Goal: Information Seeking & Learning: Learn about a topic

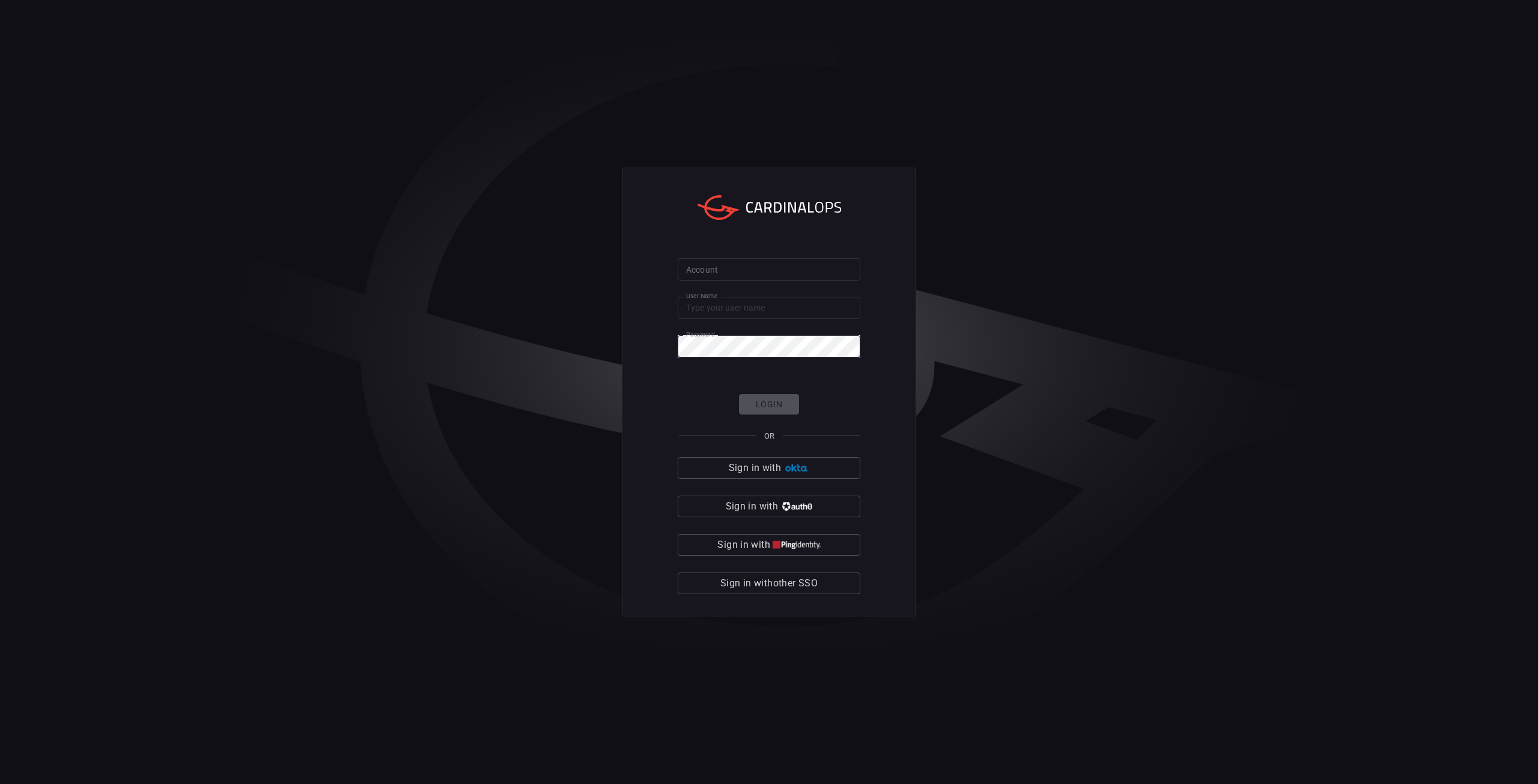
type input "[PERSON_NAME][EMAIL_ADDRESS][PERSON_NAME][DOMAIN_NAME]"
click at [742, 272] on input "Account" at bounding box center [769, 269] width 183 height 22
type input "[PERSON_NAME]"
click button "Login" at bounding box center [769, 404] width 60 height 21
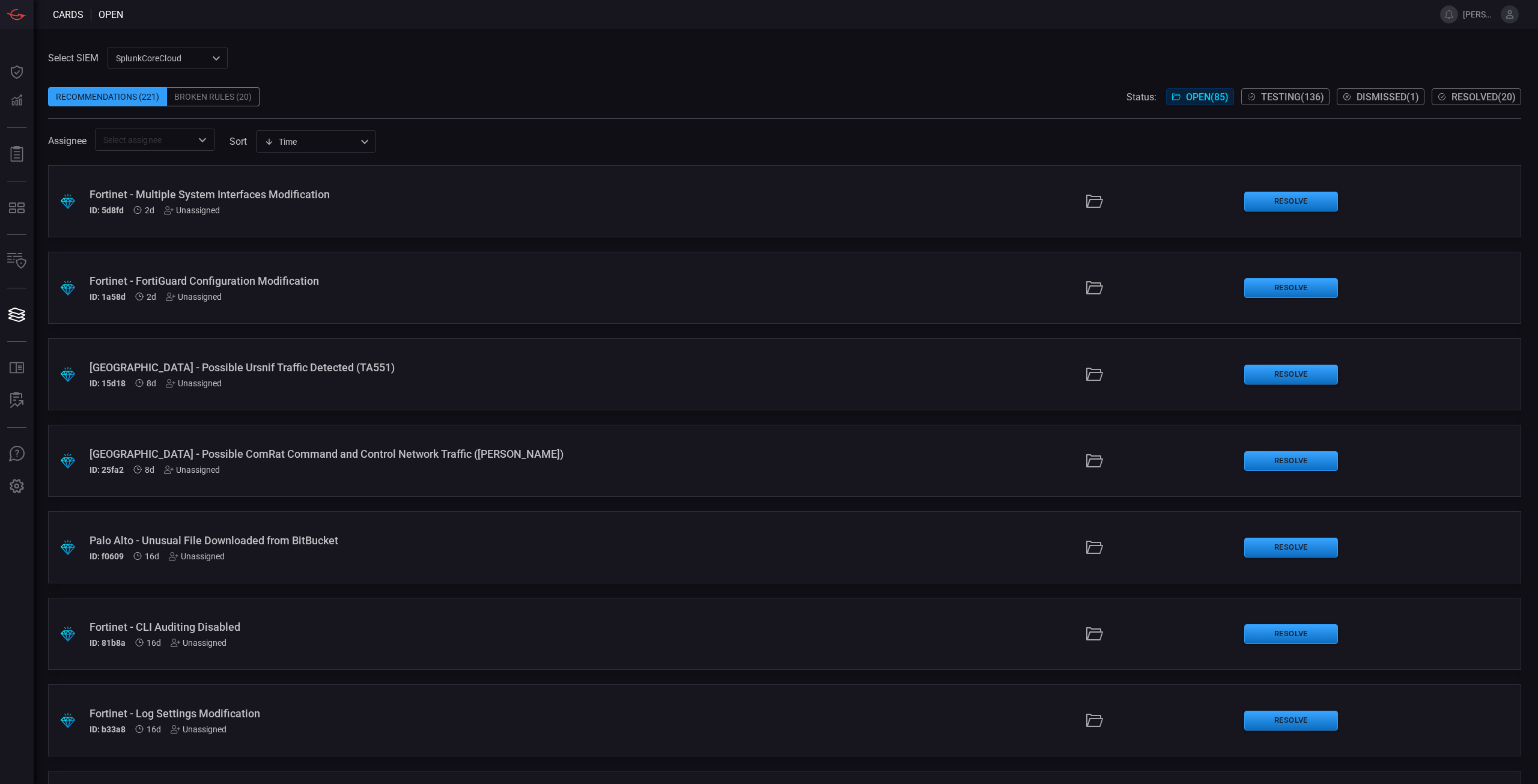
click at [1296, 99] on span "Testing ( 136 )" at bounding box center [1292, 96] width 63 height 11
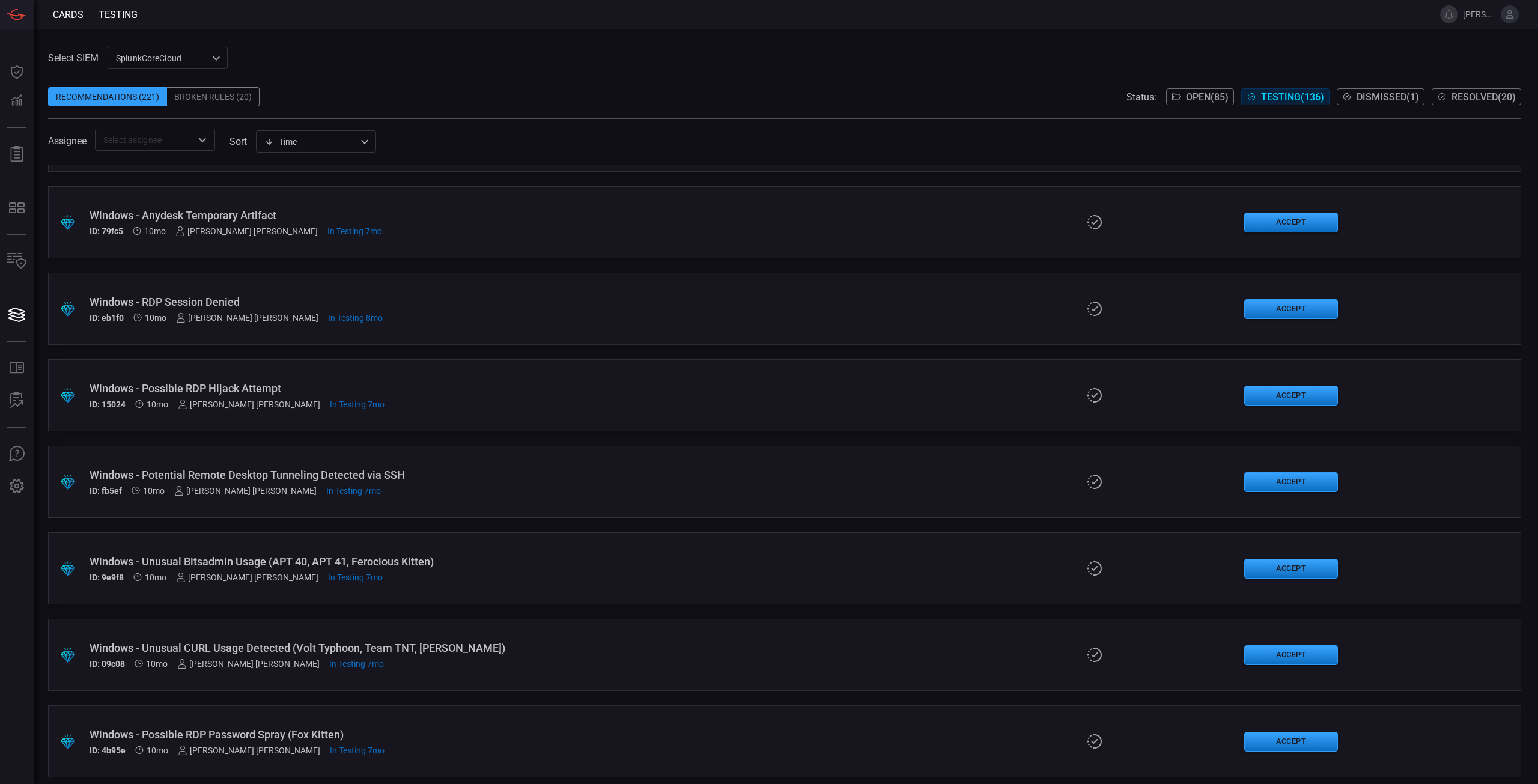
scroll to position [10964, 0]
click at [388, 477] on div "Windows - Possible Powershell Remote Session Detected" at bounding box center [376, 475] width 574 height 12
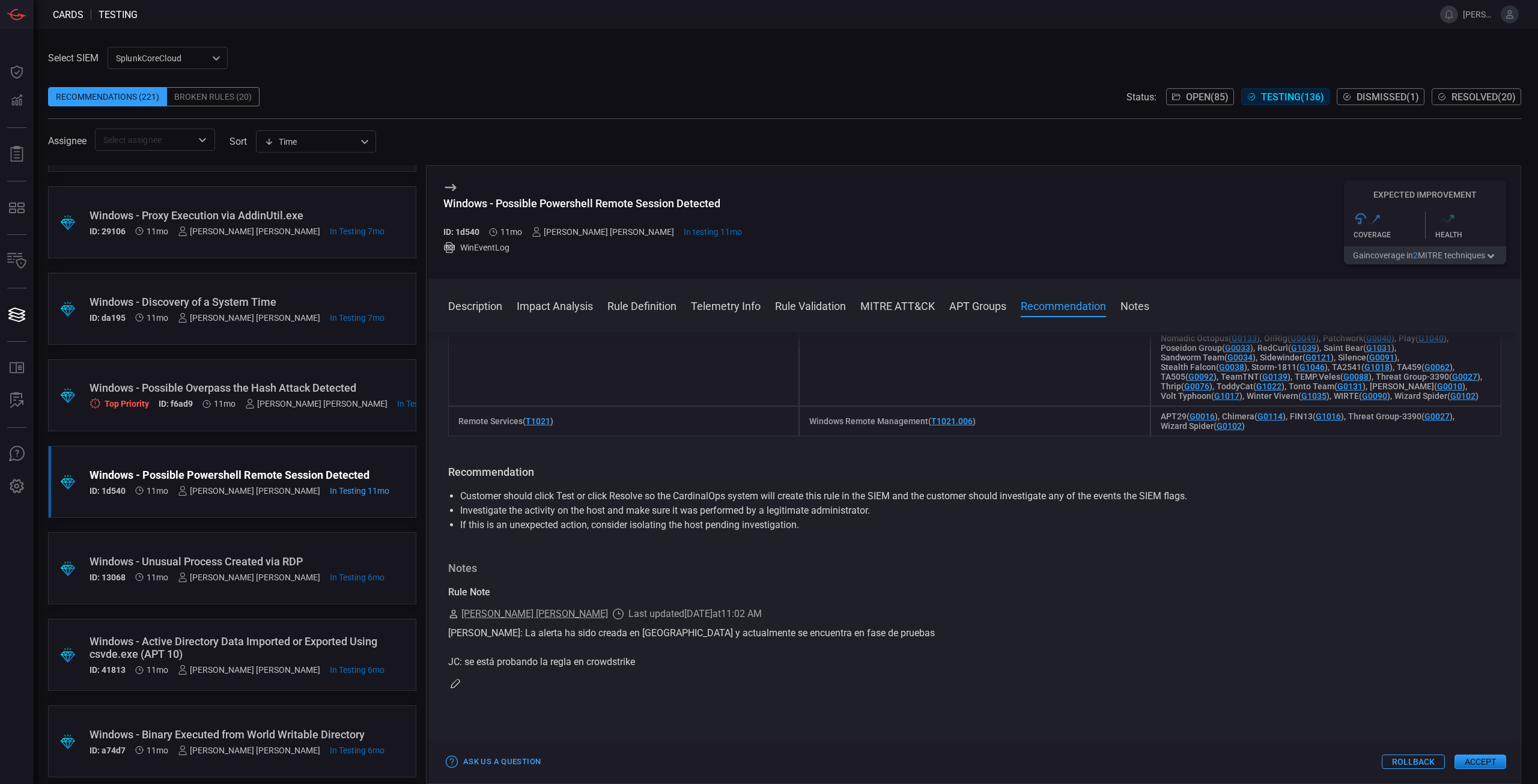
scroll to position [961, 0]
drag, startPoint x: 504, startPoint y: 667, endPoint x: 619, endPoint y: 667, distance: 115.0
click at [619, 667] on div "[PERSON_NAME]: La alerta ha sido creada en [GEOGRAPHIC_DATA] y actualmente se e…" at bounding box center [975, 646] width 1053 height 43
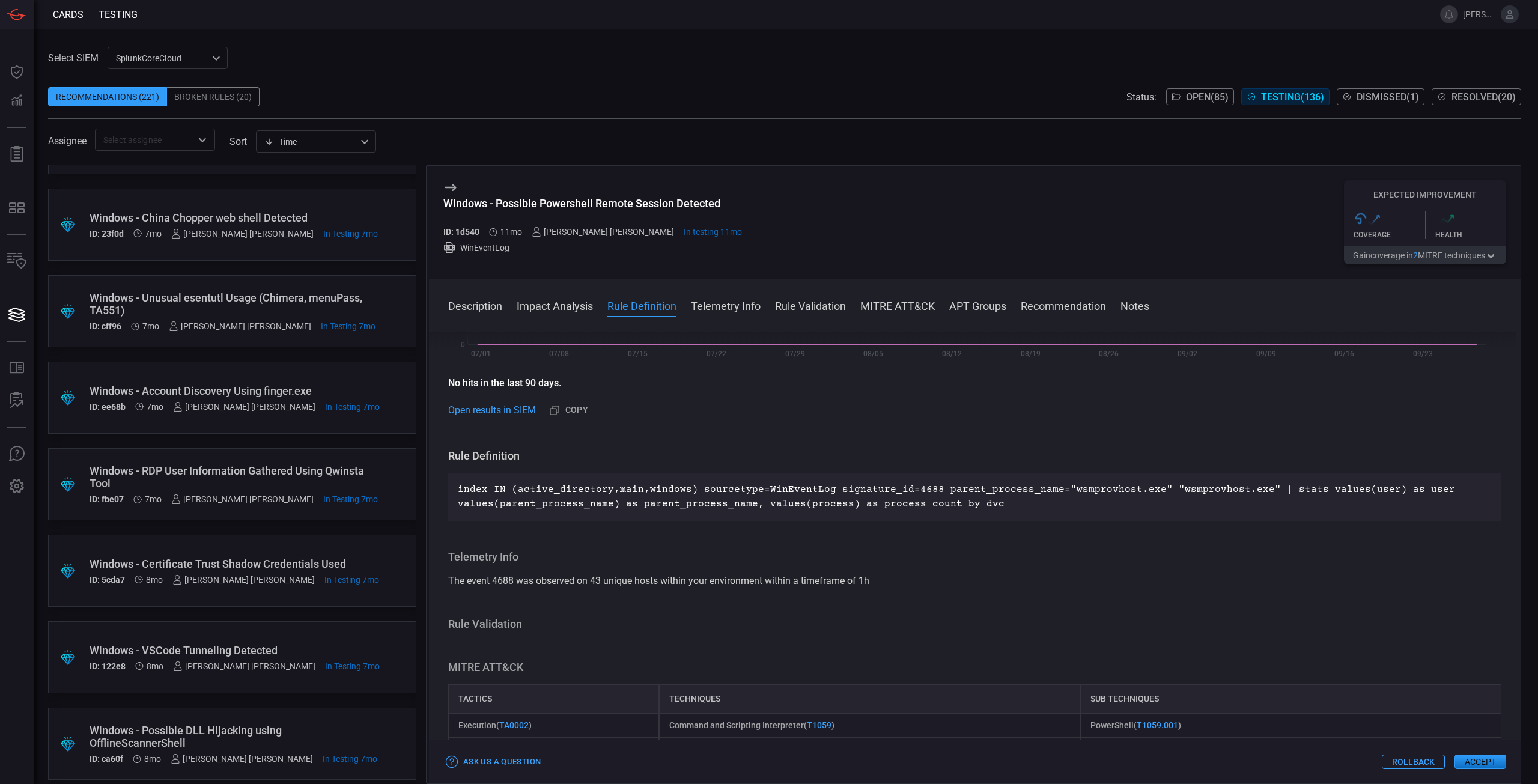
scroll to position [9411, 0]
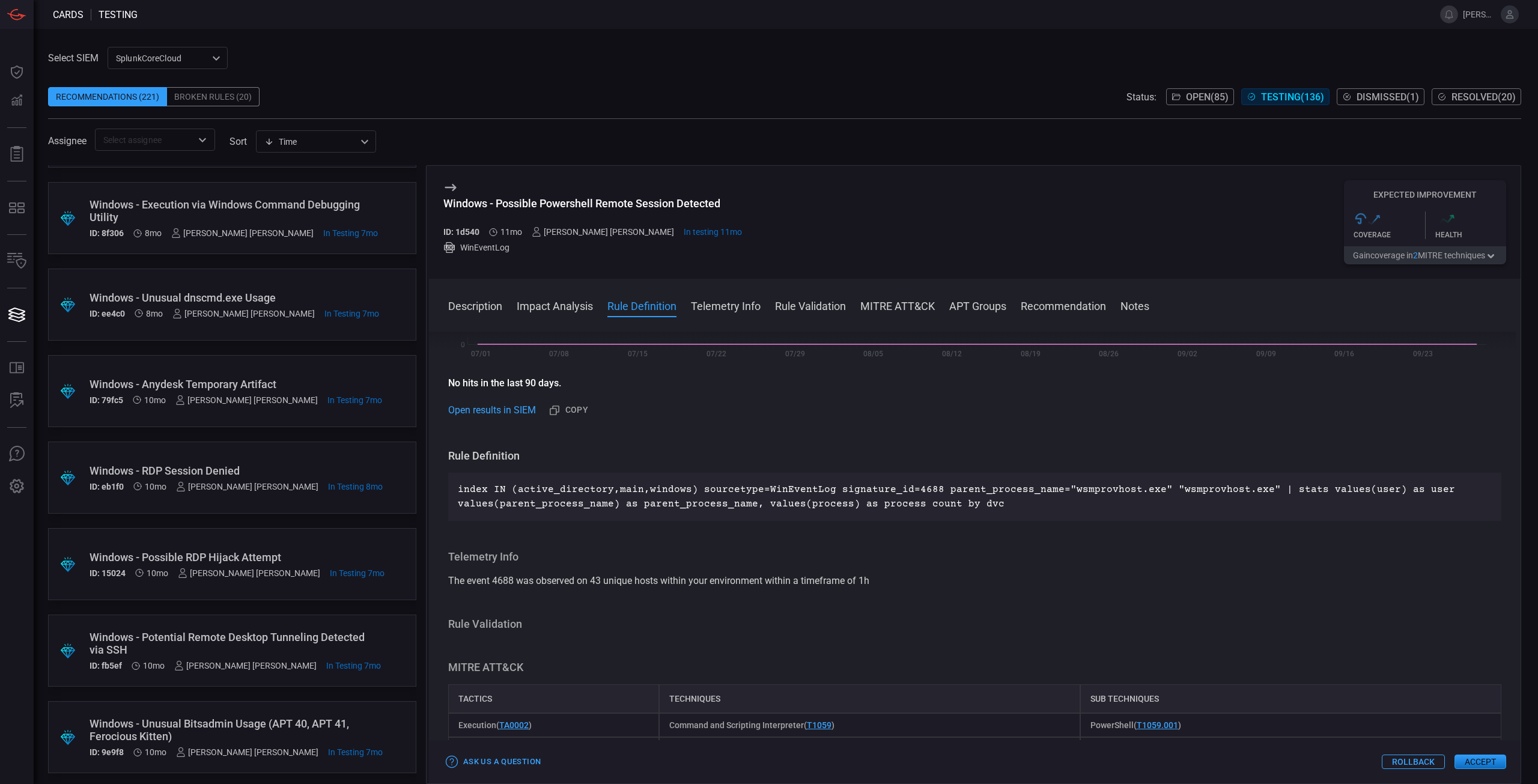
click at [249, 471] on div "Windows - RDP Session Denied" at bounding box center [236, 470] width 293 height 12
